Goal: Communication & Community: Ask a question

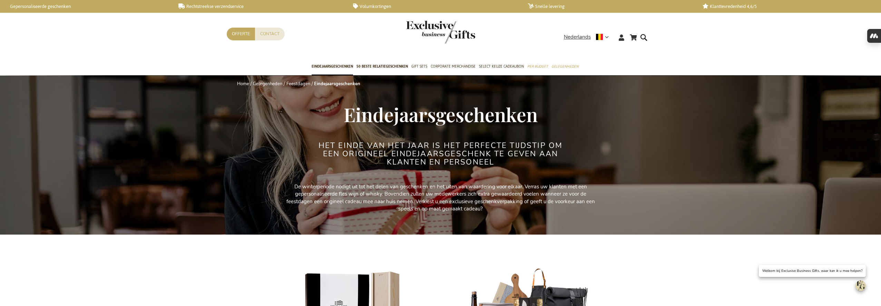
click at [856, 287] on img "Open chat window" at bounding box center [861, 286] width 10 height 10
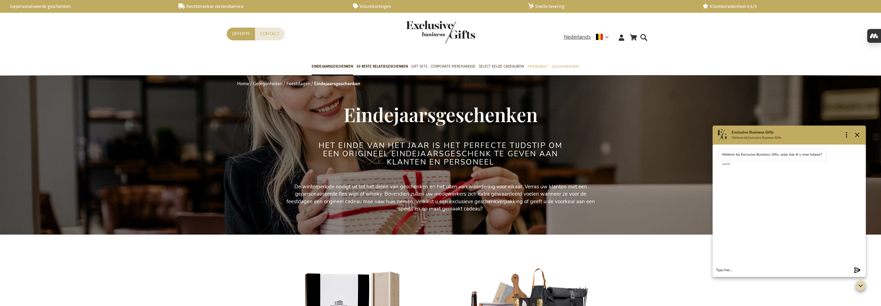
click at [856, 281] on button "Collapse" at bounding box center [861, 286] width 10 height 10
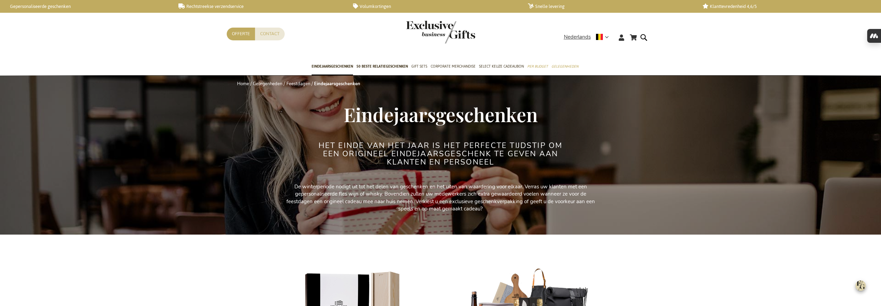
drag, startPoint x: 862, startPoint y: 285, endPoint x: 852, endPoint y: 285, distance: 9.7
click at [862, 285] on img "Open chat window" at bounding box center [861, 286] width 10 height 10
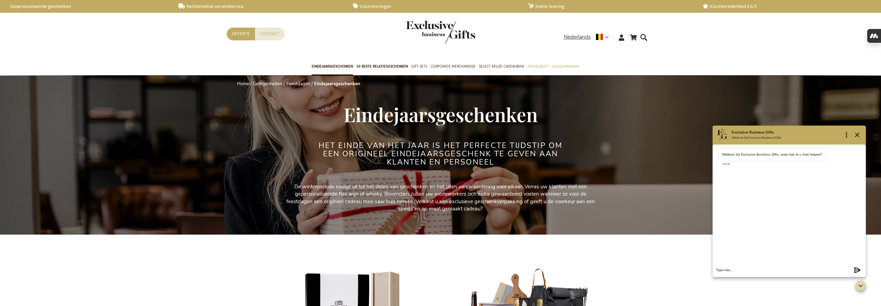
click at [790, 272] on textarea "Chat message input" at bounding box center [783, 270] width 135 height 5
type textarea "Ik wil mijn order retouren"
click at [742, 267] on form "Type your message Send" at bounding box center [789, 270] width 153 height 13
click at [742, 270] on textarea "Chat message input" at bounding box center [783, 270] width 135 height 5
type textarea "[PERSON_NAME]"
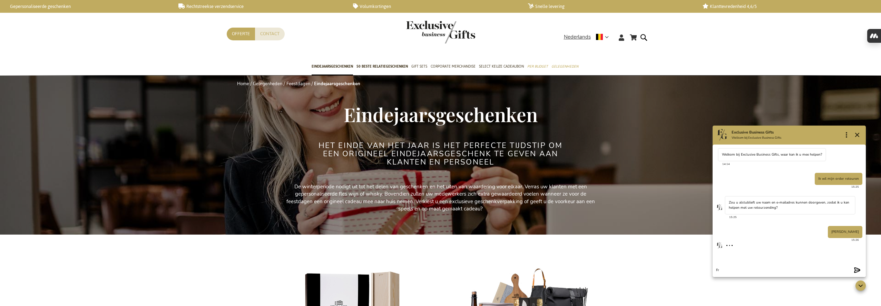
type textarea "F"
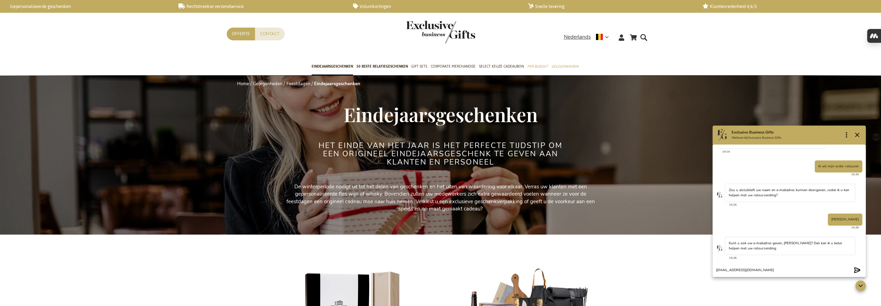
type textarea "[EMAIL_ADDRESS][DOMAIN_NAME]"
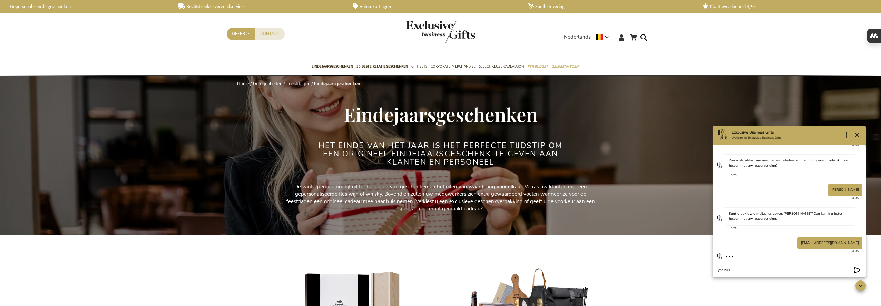
scroll to position [77, 0]
